Goal: Transaction & Acquisition: Purchase product/service

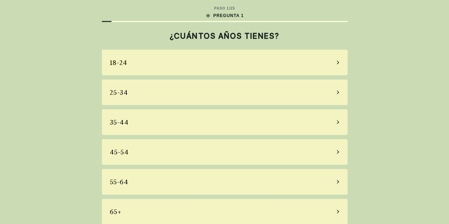
click at [225, 127] on div "35-44" at bounding box center [225, 122] width 246 height 26
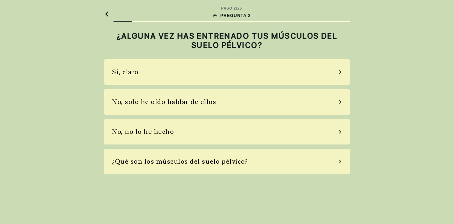
click at [273, 136] on div "No, no lo he hecho" at bounding box center [227, 132] width 246 height 26
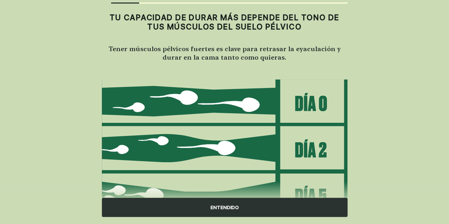
scroll to position [19, 0]
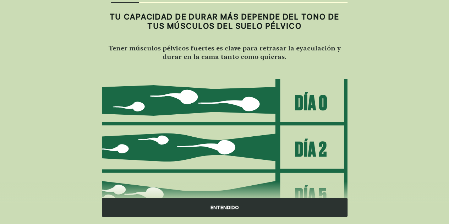
click at [270, 206] on div "ENTENDIDO" at bounding box center [225, 207] width 246 height 19
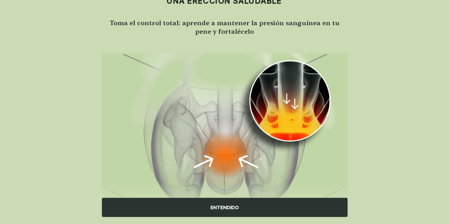
scroll to position [44, 0]
click at [260, 206] on div "ENTENDIDO" at bounding box center [225, 207] width 246 height 19
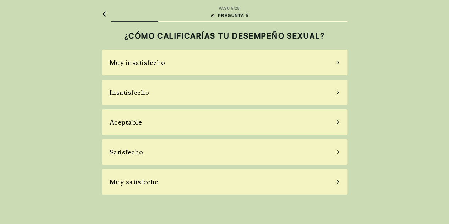
scroll to position [0, 0]
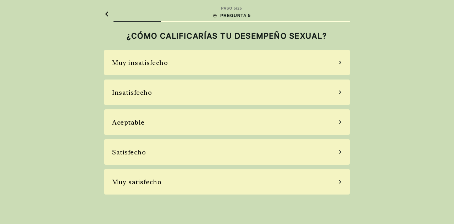
click at [249, 92] on div "Insatisfecho" at bounding box center [227, 93] width 246 height 26
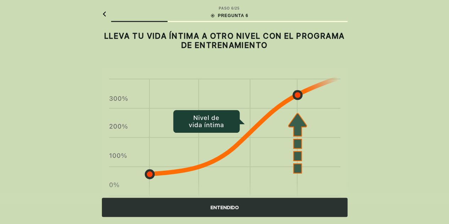
click at [216, 213] on div "ENTENDIDO" at bounding box center [225, 207] width 246 height 19
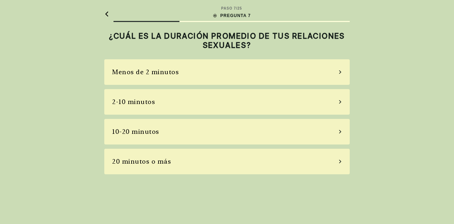
click at [230, 75] on div "Menos de 2 minutos" at bounding box center [227, 72] width 246 height 26
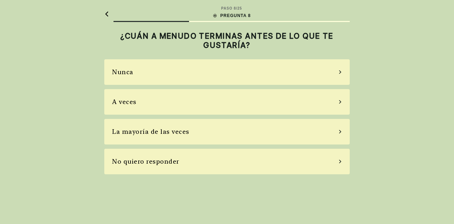
click at [202, 132] on div "La mayoría de las veces" at bounding box center [227, 132] width 246 height 26
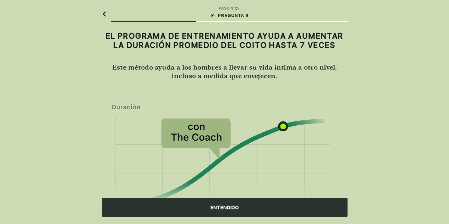
click at [186, 210] on div "ENTENDIDO" at bounding box center [225, 207] width 246 height 19
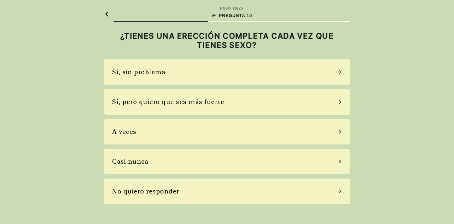
click at [263, 139] on div "A veces" at bounding box center [227, 132] width 246 height 26
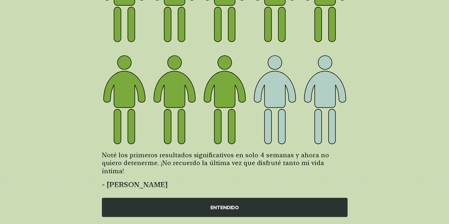
scroll to position [121, 0]
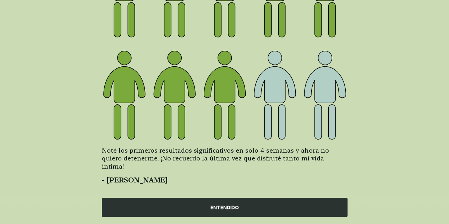
click at [241, 204] on div "ENTENDIDO" at bounding box center [225, 207] width 246 height 19
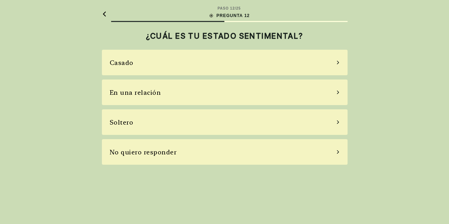
scroll to position [0, 0]
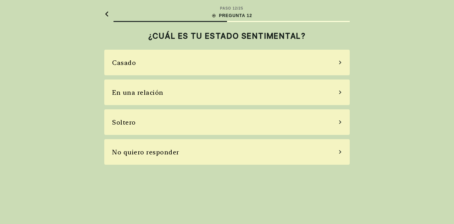
click at [249, 94] on div "En una relación" at bounding box center [227, 93] width 246 height 26
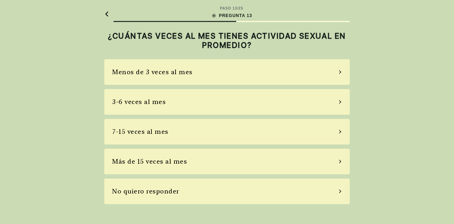
click at [267, 107] on div "3-6 veces al mes" at bounding box center [227, 102] width 246 height 26
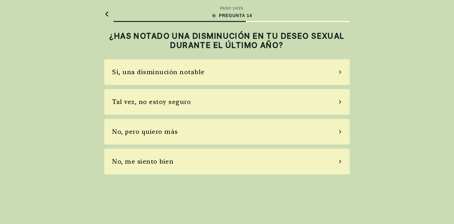
click at [269, 108] on div "Tal vez, no estoy seguro" at bounding box center [227, 102] width 246 height 26
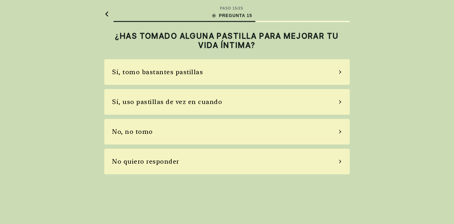
click at [251, 127] on div "No, no tomo" at bounding box center [227, 132] width 246 height 26
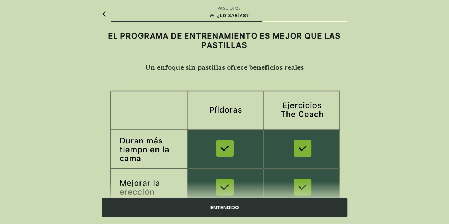
click at [239, 210] on div "ENTENDIDO" at bounding box center [225, 207] width 246 height 19
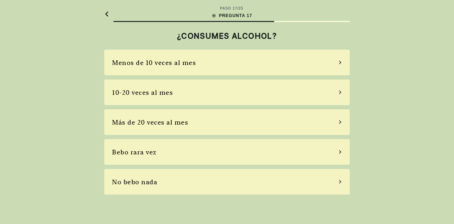
click at [220, 155] on div "Bebo rara vez" at bounding box center [227, 152] width 246 height 26
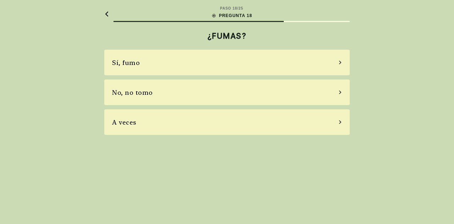
click at [207, 91] on div "No, no tomo" at bounding box center [227, 93] width 246 height 26
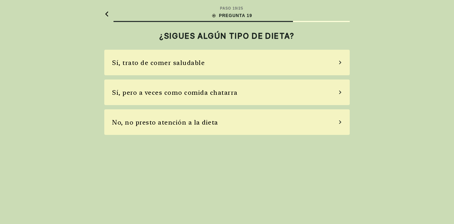
click at [225, 61] on div "Sí, trato de comer saludable" at bounding box center [227, 63] width 246 height 26
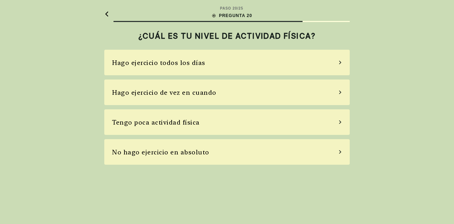
click at [224, 96] on div "Hago ejercicio de vez en cuando" at bounding box center [227, 93] width 246 height 26
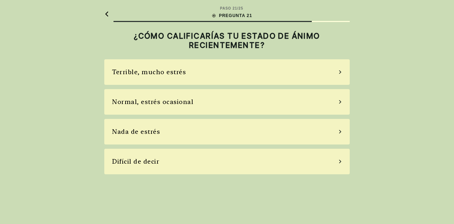
click at [223, 103] on div "Normal, estrés ocasional" at bounding box center [227, 102] width 246 height 26
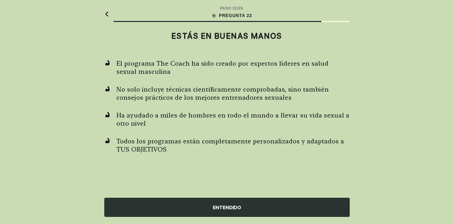
click at [209, 203] on div "ENTENDIDO" at bounding box center [227, 207] width 246 height 19
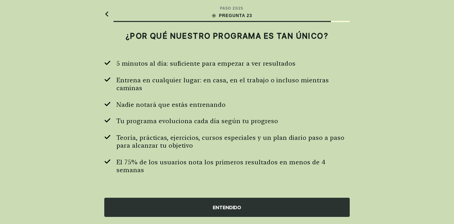
click at [209, 203] on div "ENTENDIDO" at bounding box center [227, 207] width 246 height 19
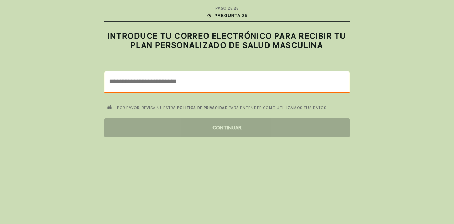
click at [276, 83] on input "email" at bounding box center [227, 81] width 245 height 21
paste input "**********"
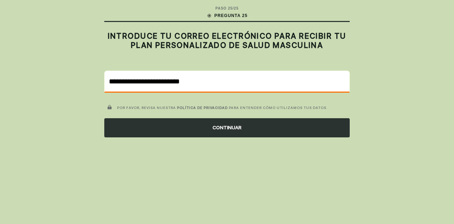
type input "**********"
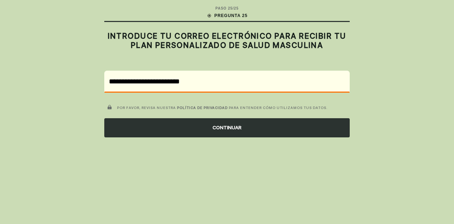
click at [238, 133] on div "CONTINUAR" at bounding box center [227, 127] width 246 height 19
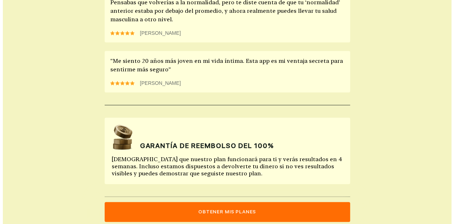
scroll to position [634, 0]
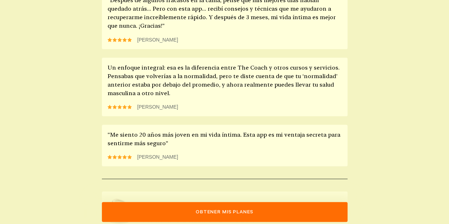
click at [264, 211] on button "Obtener mis planes" at bounding box center [225, 212] width 246 height 20
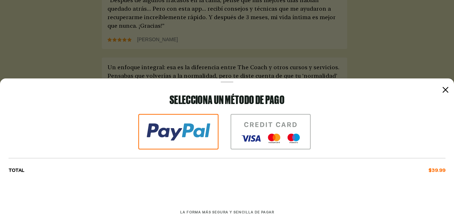
click at [202, 112] on div "Selecciona un método de pago TOTAL $39.99 Visa MasterCard Union Pay American Ex…" at bounding box center [227, 155] width 437 height 122
click at [188, 125] on img at bounding box center [178, 132] width 80 height 36
